Goal: Task Accomplishment & Management: Manage account settings

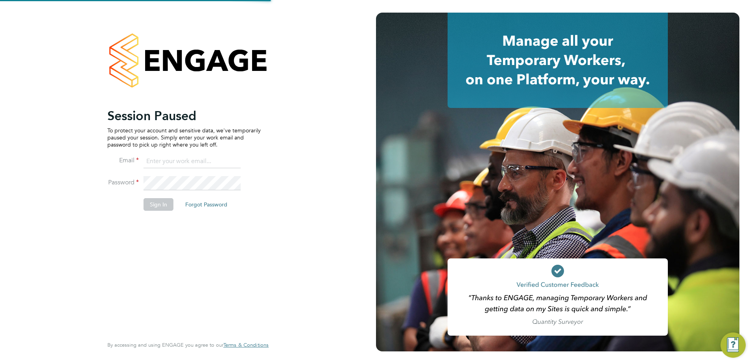
type input "[EMAIL_ADDRESS][DOMAIN_NAME]"
click at [152, 201] on button "Sign In" at bounding box center [159, 204] width 30 height 13
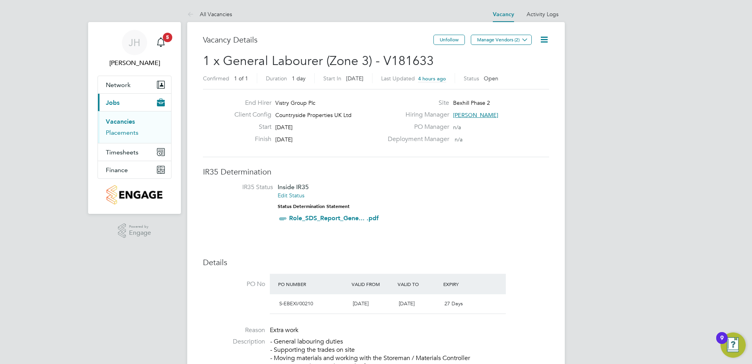
click at [111, 130] on link "Placements" at bounding box center [122, 132] width 33 height 7
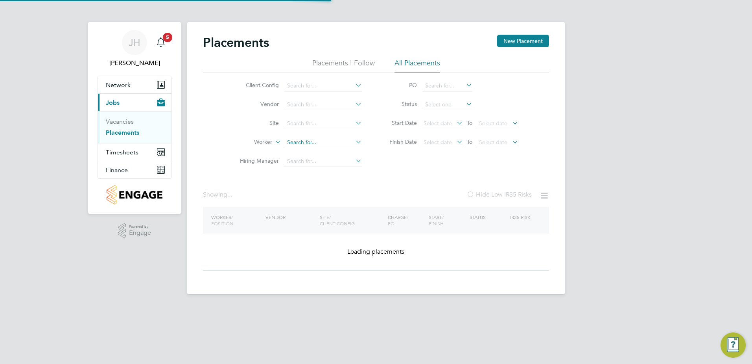
click at [318, 144] on input at bounding box center [324, 142] width 78 height 11
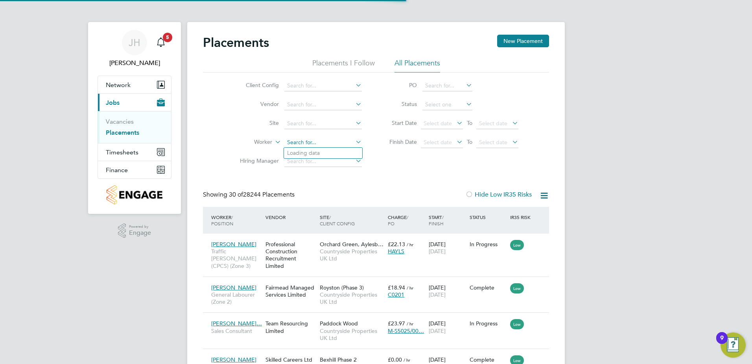
scroll to position [30, 68]
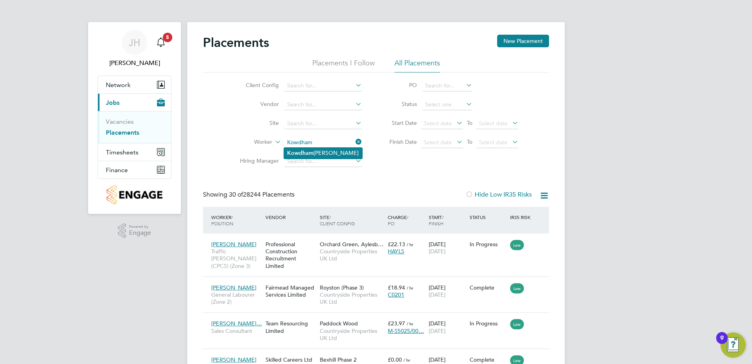
click at [321, 150] on li "Kowdham Srikumar" at bounding box center [323, 153] width 78 height 11
type input "Kowdham Srikumar"
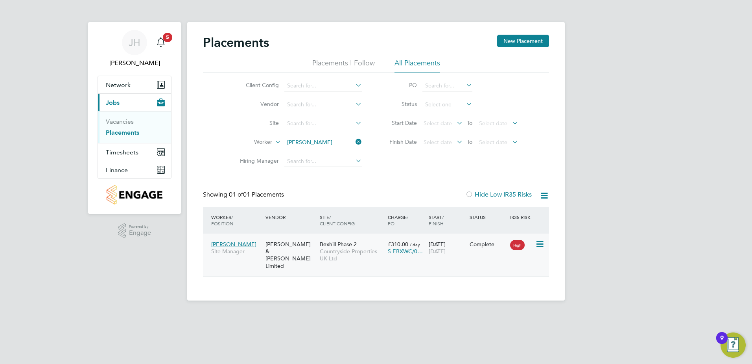
click at [346, 253] on span "Countryside Properties UK Ltd" at bounding box center [352, 255] width 64 height 14
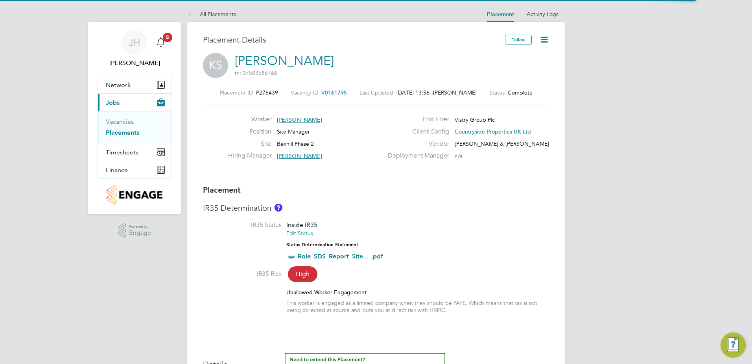
type input "Kevin Shannon"
type input "11 Mar 2025"
type input "07 Sep 2025"
type input "07:30"
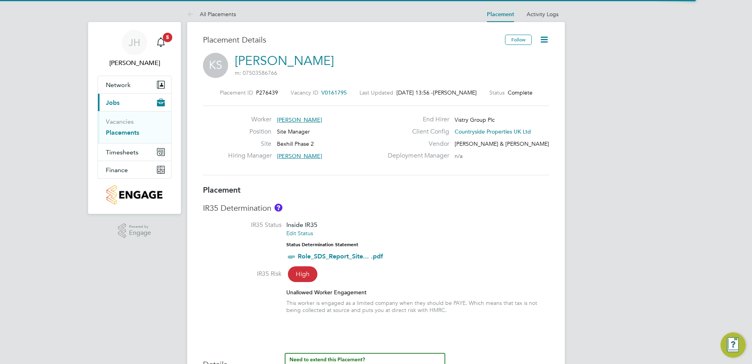
type input "16:30"
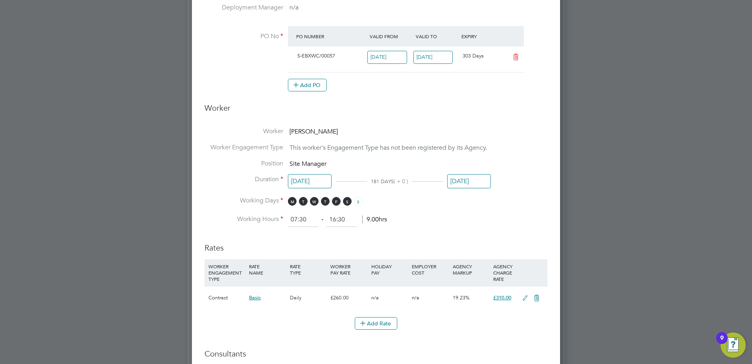
click at [453, 182] on input "07 Sep 2025" at bounding box center [469, 181] width 44 height 15
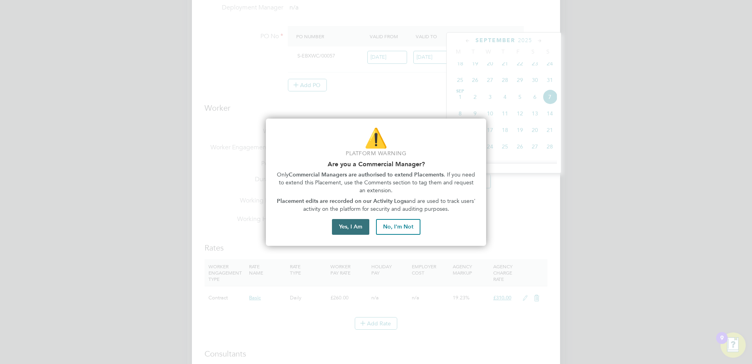
click at [355, 224] on button "Yes, I Am" at bounding box center [350, 227] width 37 height 16
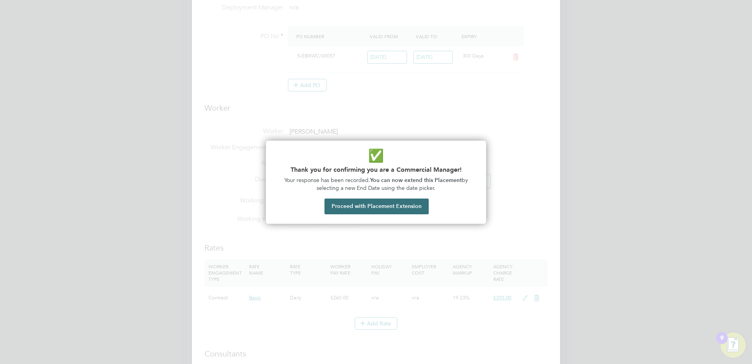
click at [359, 208] on button "Proceed with Placement Extension" at bounding box center [377, 206] width 104 height 16
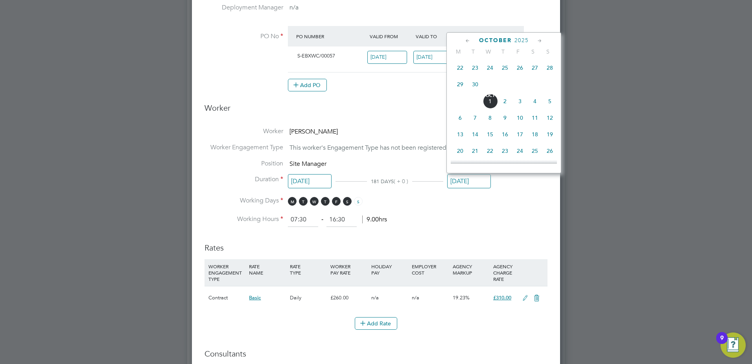
click at [518, 109] on span "3" at bounding box center [520, 101] width 15 height 15
type input "03 Oct 2025"
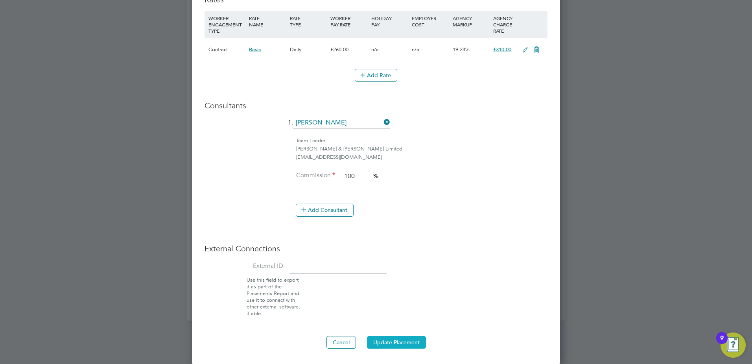
click at [392, 336] on button "Update Placement" at bounding box center [396, 342] width 59 height 13
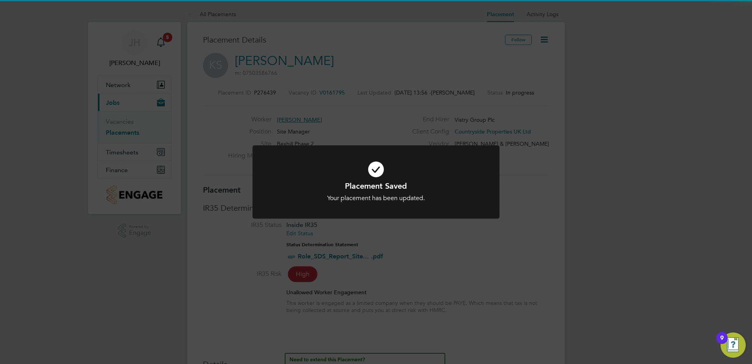
click at [412, 184] on h1 "Placement Saved" at bounding box center [376, 186] width 205 height 10
